Goal: Information Seeking & Learning: Learn about a topic

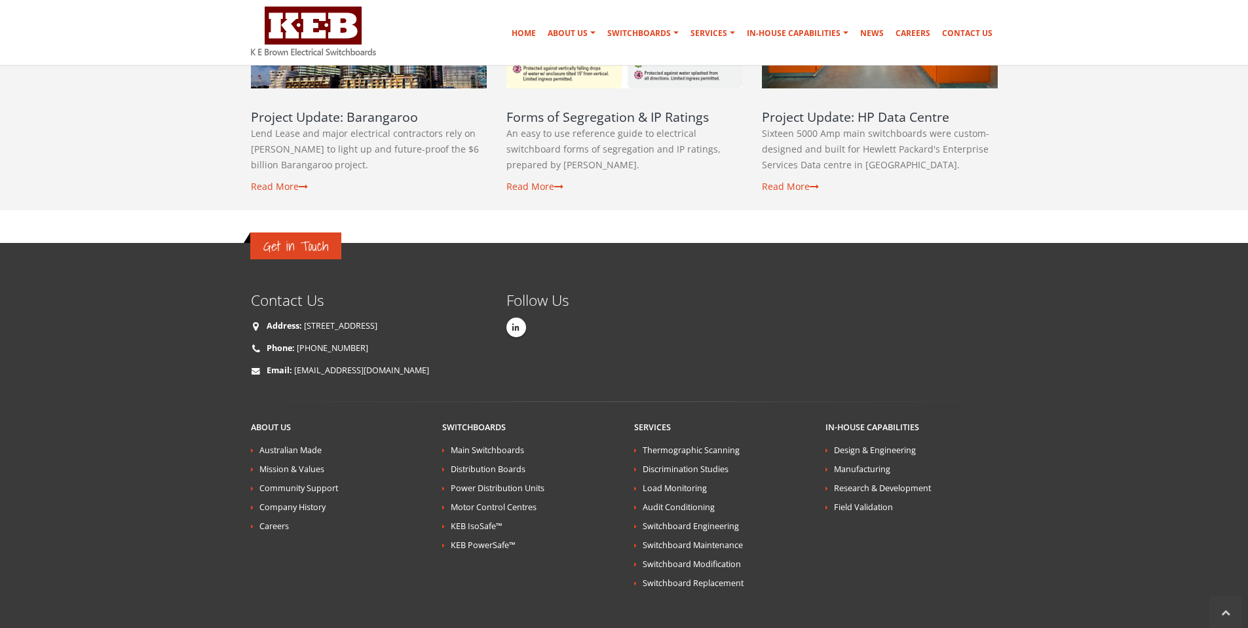
scroll to position [2359, 0]
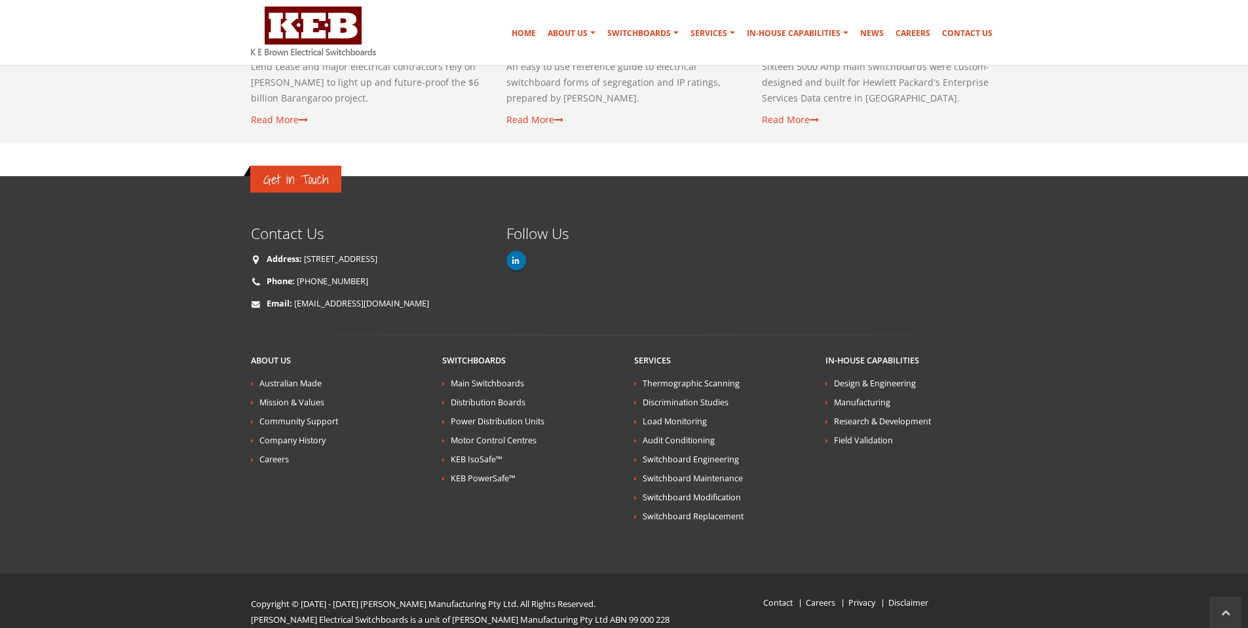
click at [522, 251] on link at bounding box center [516, 261] width 20 height 20
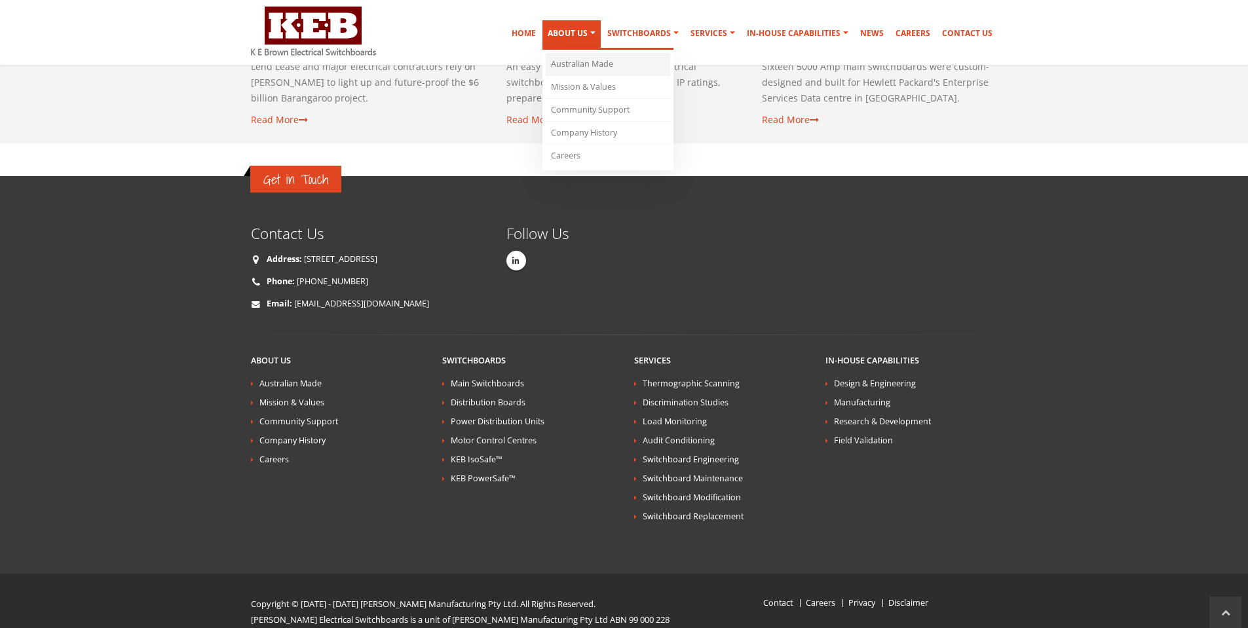
click at [595, 58] on link "Australian Made" at bounding box center [608, 64] width 124 height 23
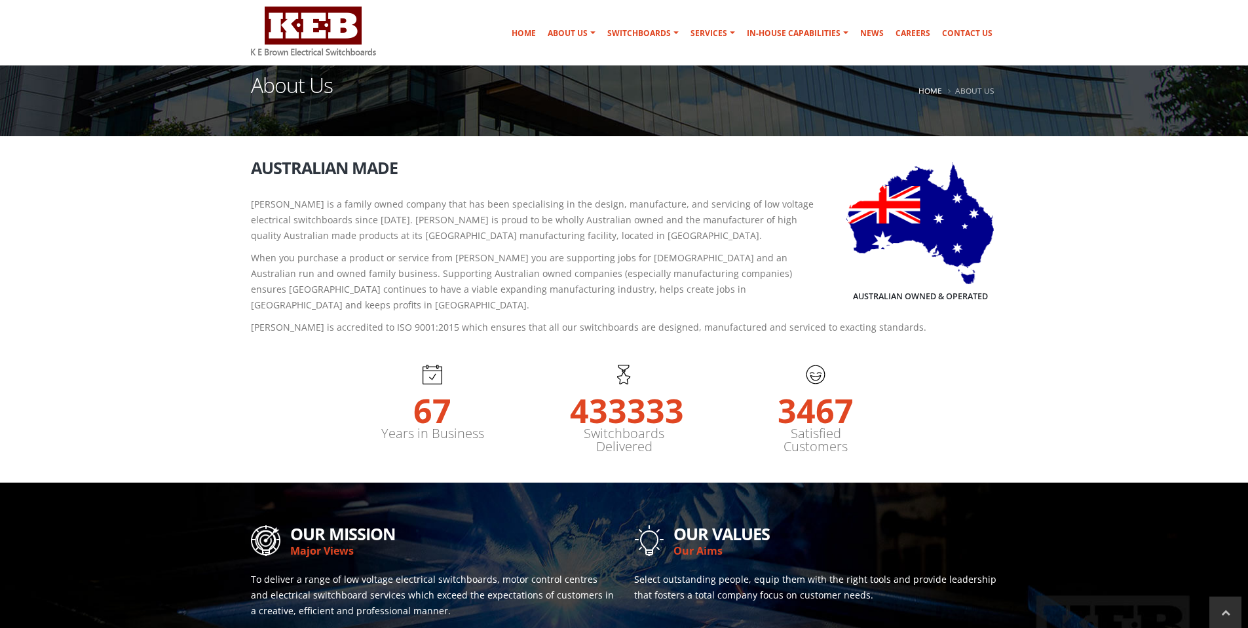
scroll to position [131, 0]
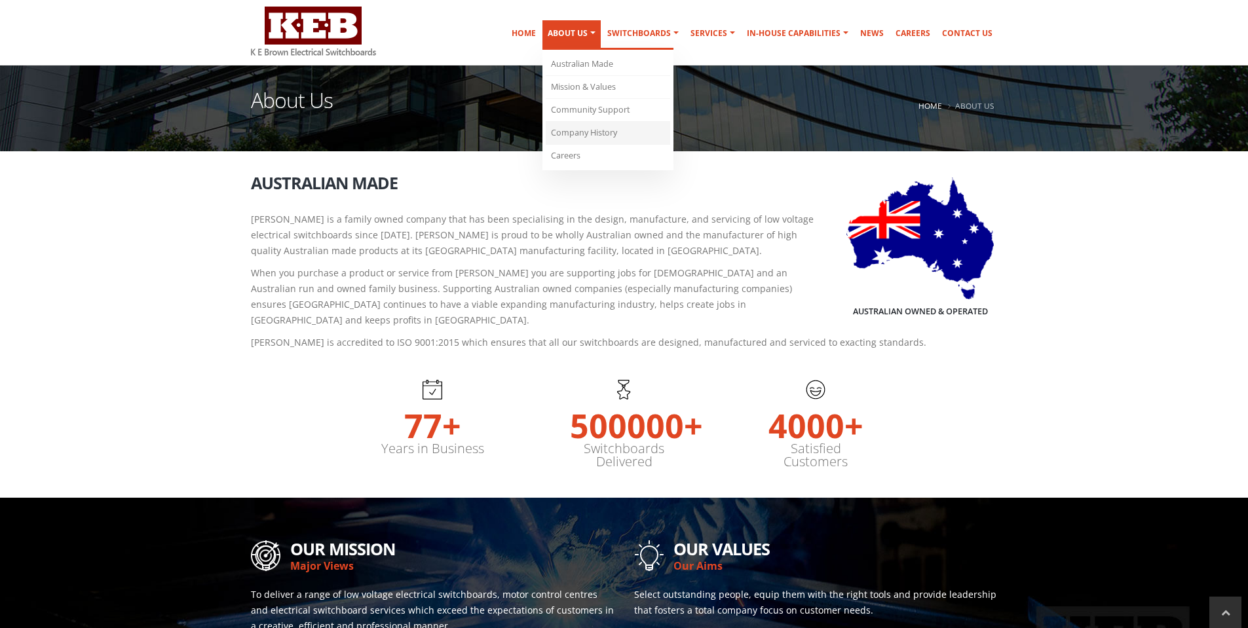
click at [589, 135] on link "Company History" at bounding box center [608, 133] width 124 height 23
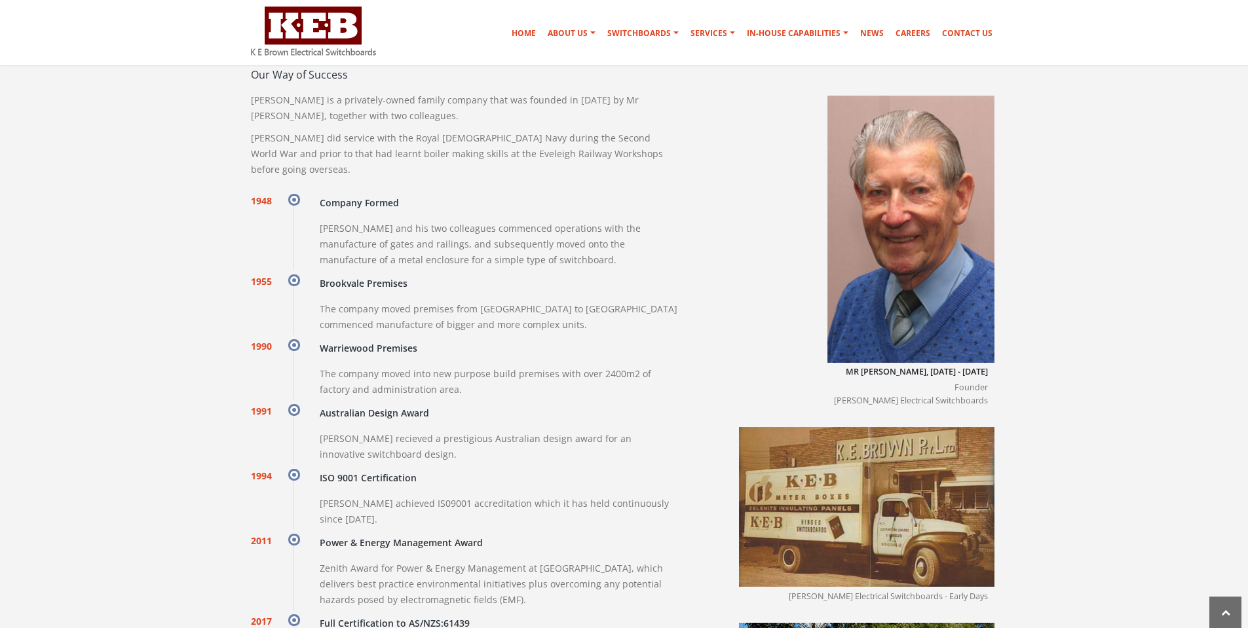
scroll to position [1102, 0]
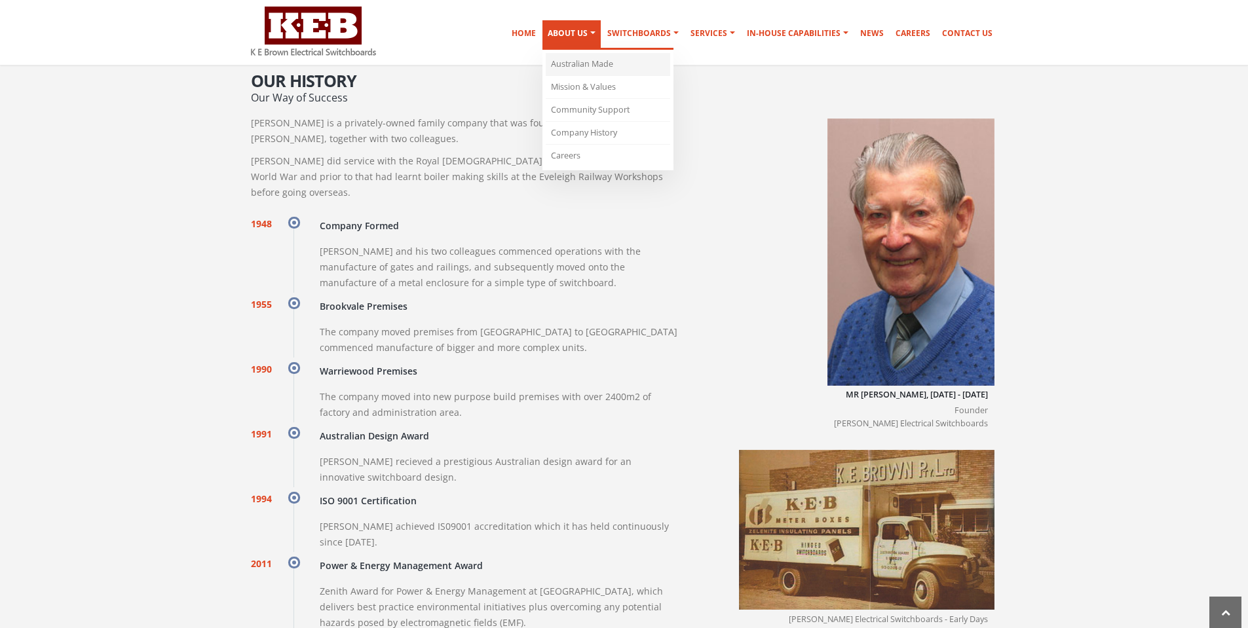
click at [583, 66] on link "Australian Made" at bounding box center [608, 64] width 124 height 23
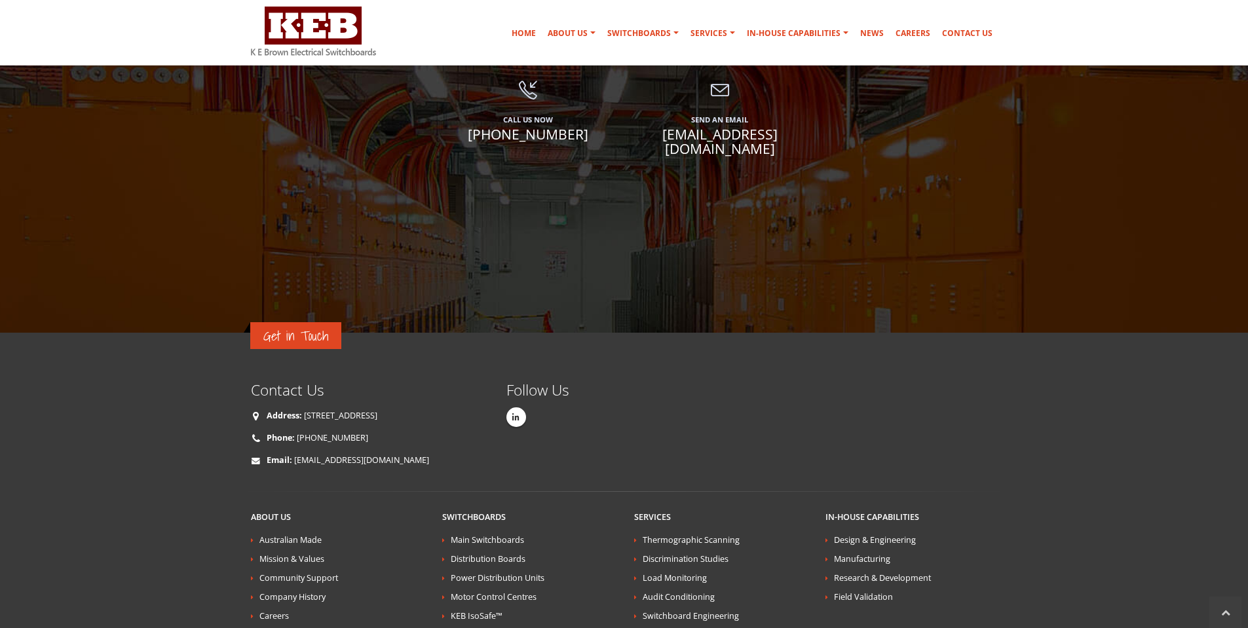
scroll to position [2200, 0]
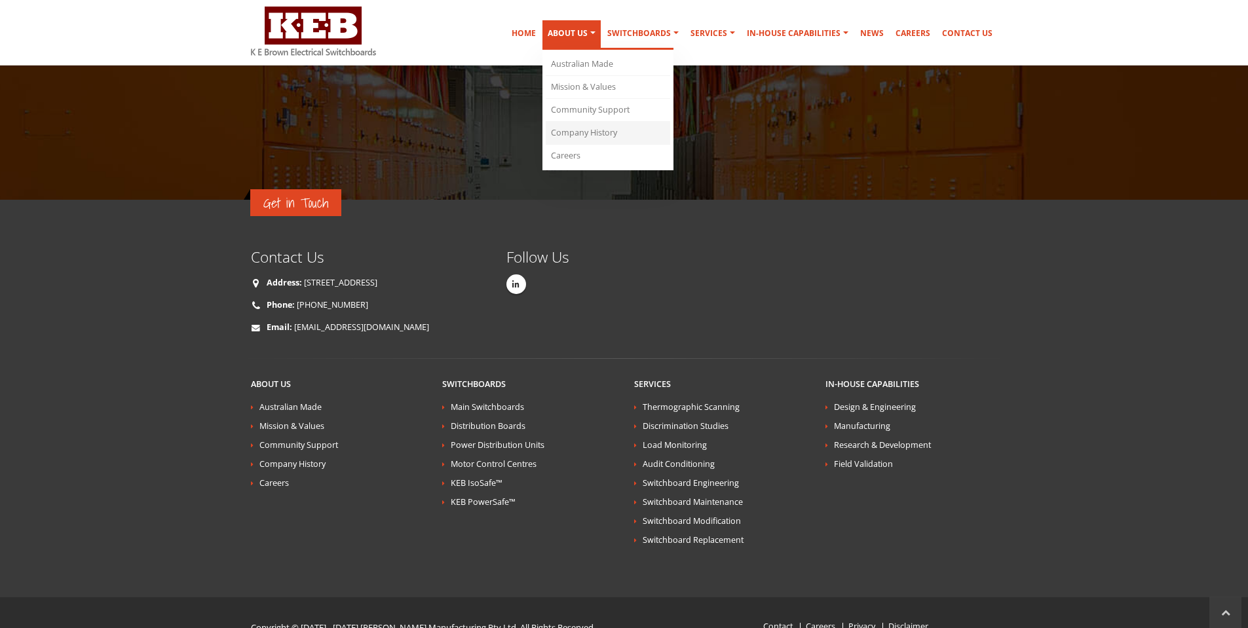
click at [592, 136] on link "Company History" at bounding box center [608, 133] width 124 height 23
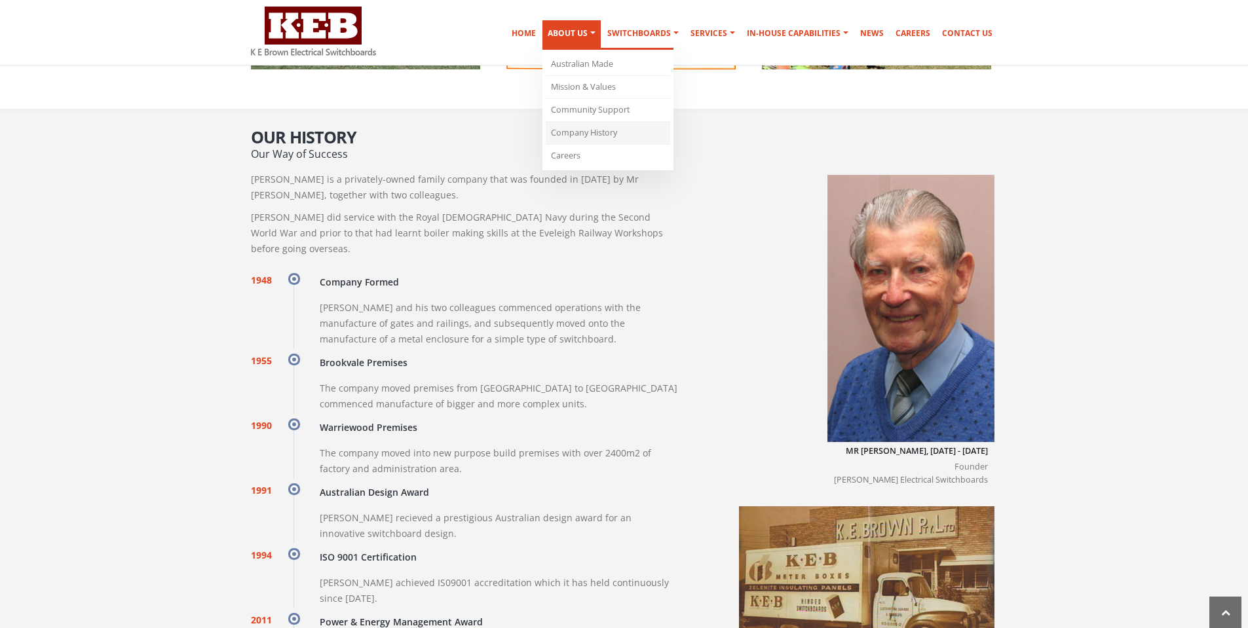
scroll to position [1036, 0]
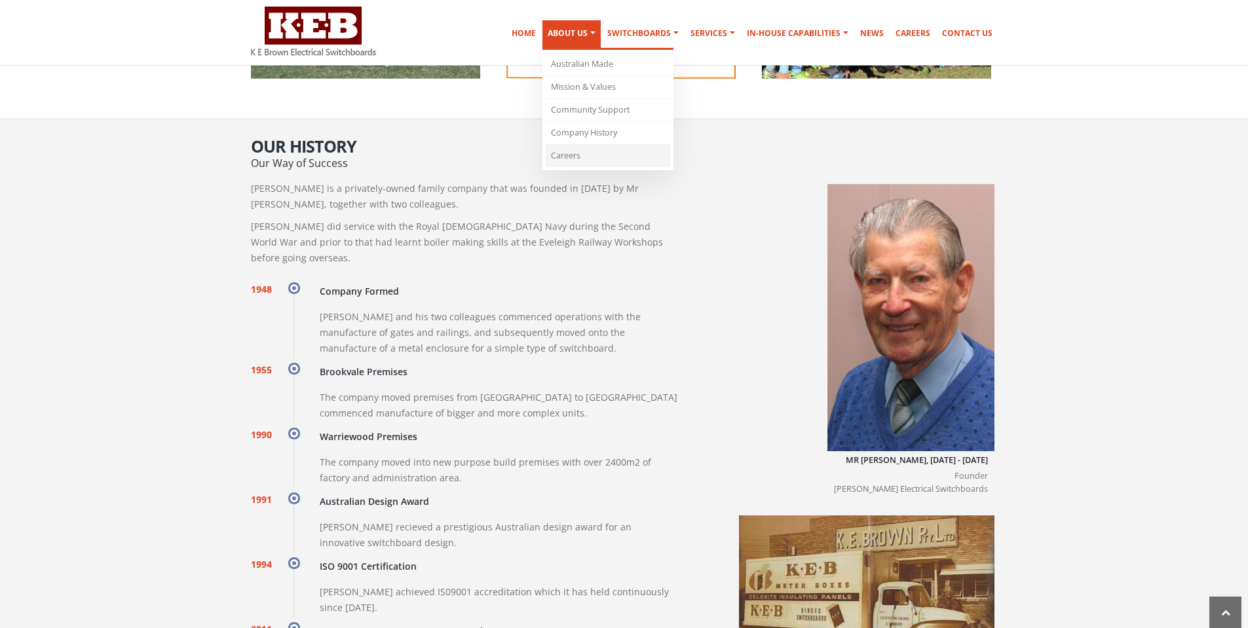
click at [566, 149] on link "Careers" at bounding box center [608, 156] width 124 height 22
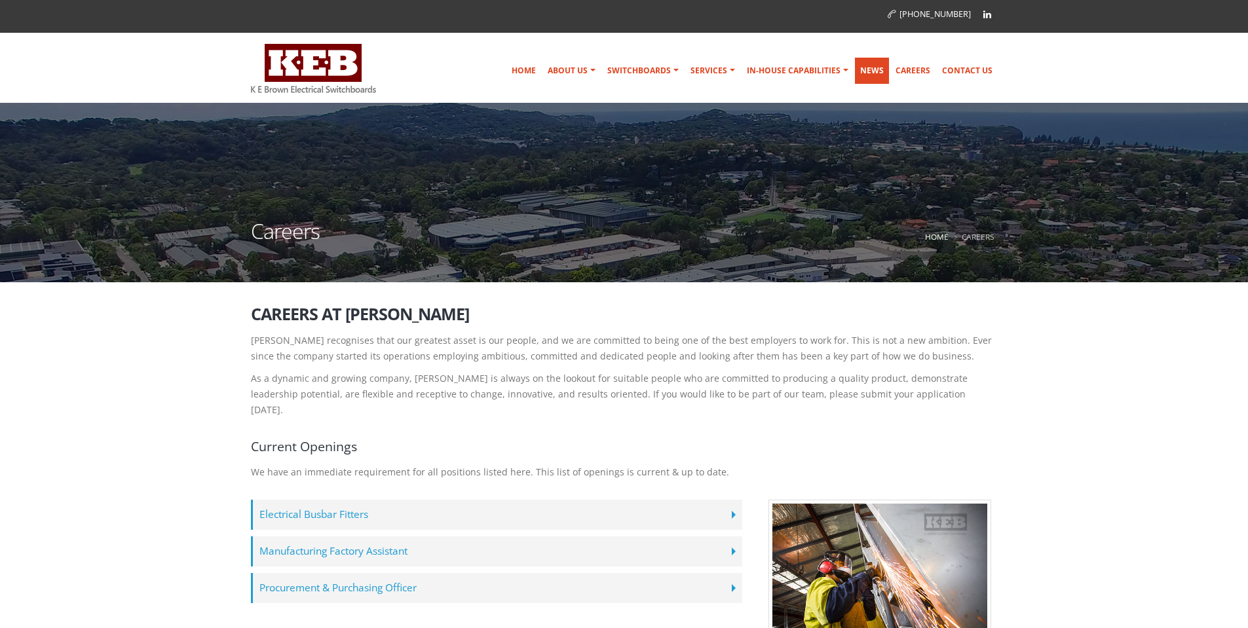
click at [876, 67] on link "News" at bounding box center [872, 71] width 34 height 26
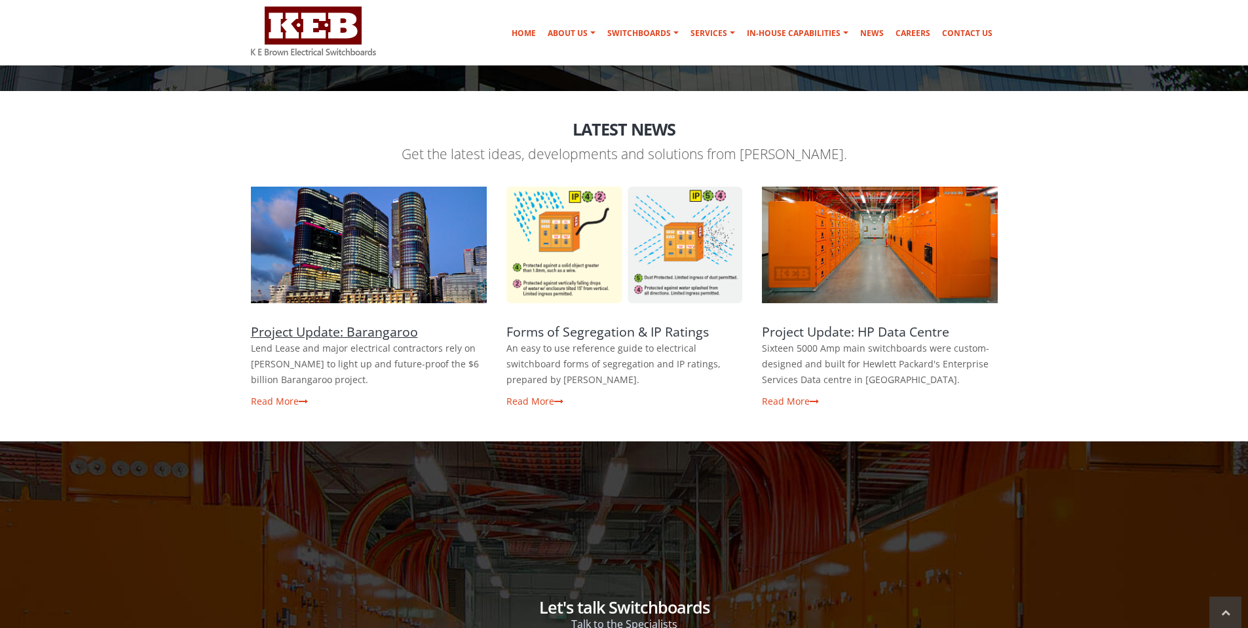
scroll to position [196, 0]
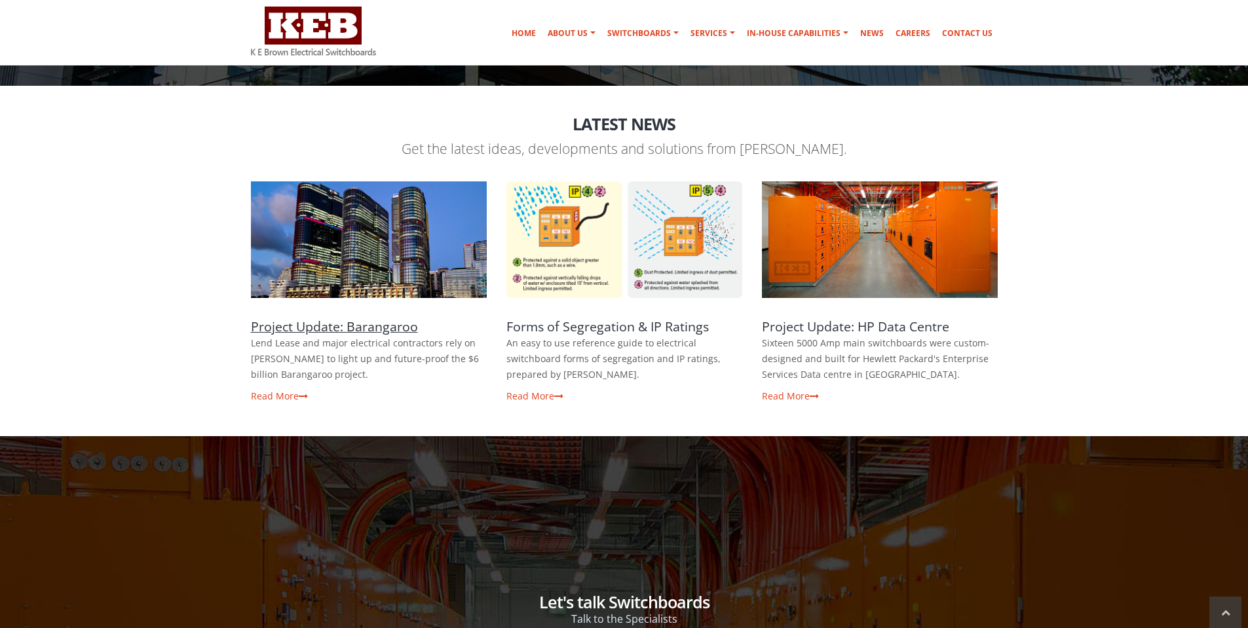
click at [378, 324] on link "Project Update: Barangaroo" at bounding box center [334, 327] width 167 height 18
click at [797, 389] on article "Project Update: HP Data Centre Sixteen 5000 Amp main switchboards were custom-d…" at bounding box center [880, 356] width 236 height 96
click at [794, 391] on link "Read More" at bounding box center [790, 396] width 57 height 12
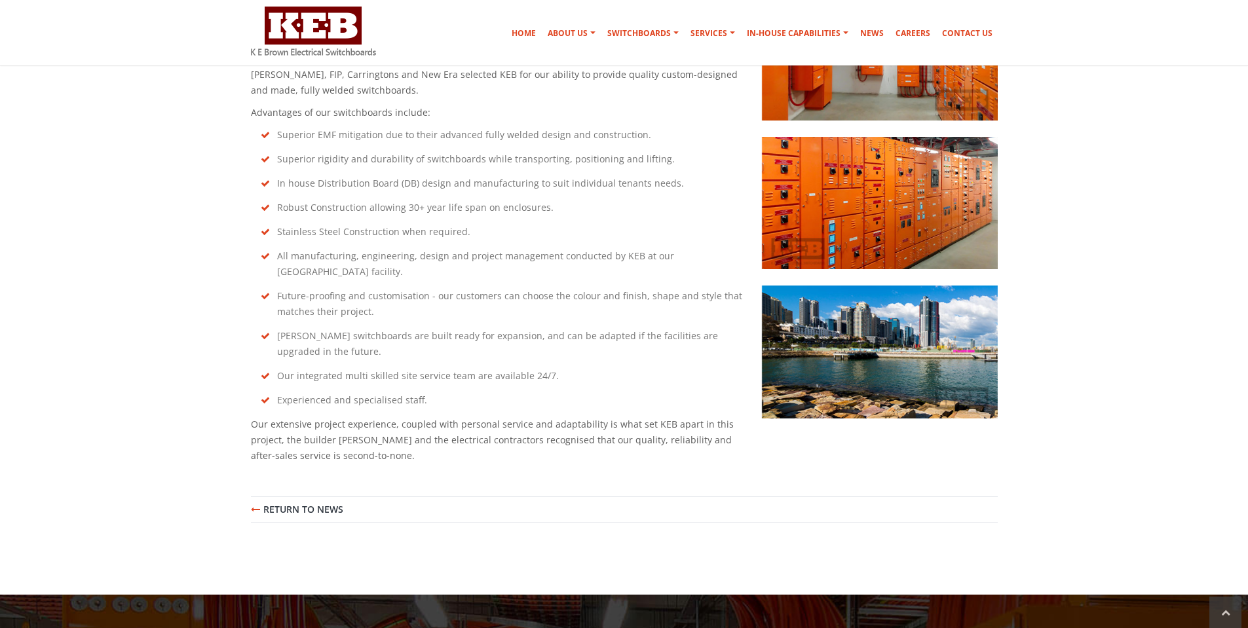
scroll to position [1048, 0]
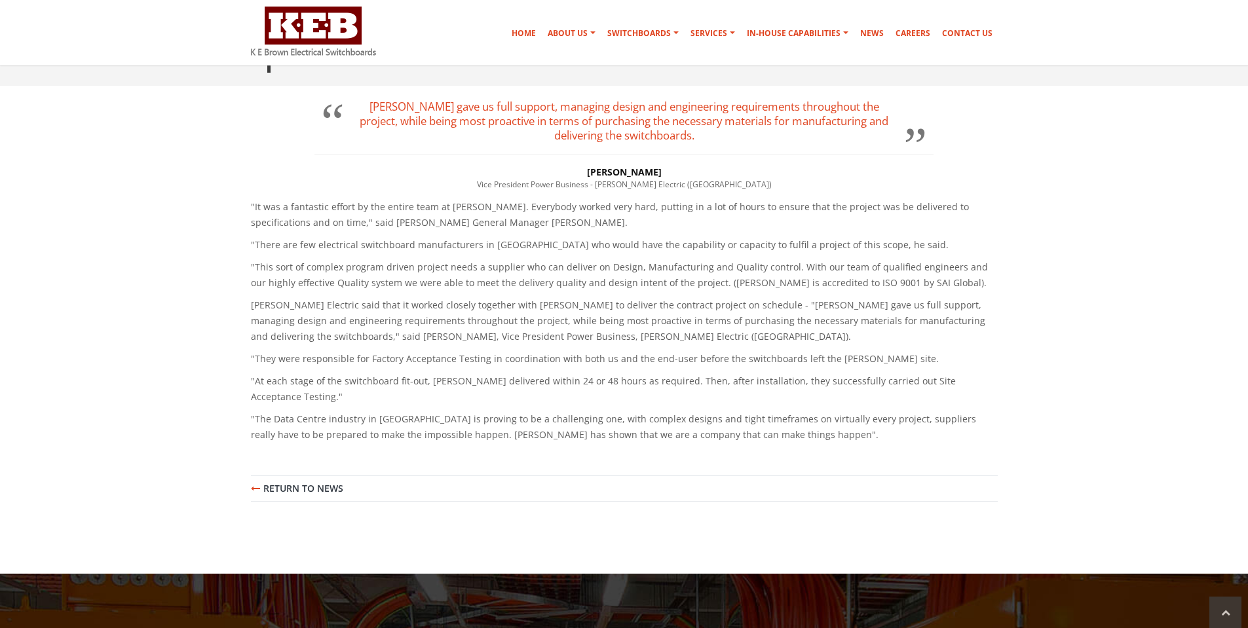
scroll to position [655, 0]
